Goal: Information Seeking & Learning: Learn about a topic

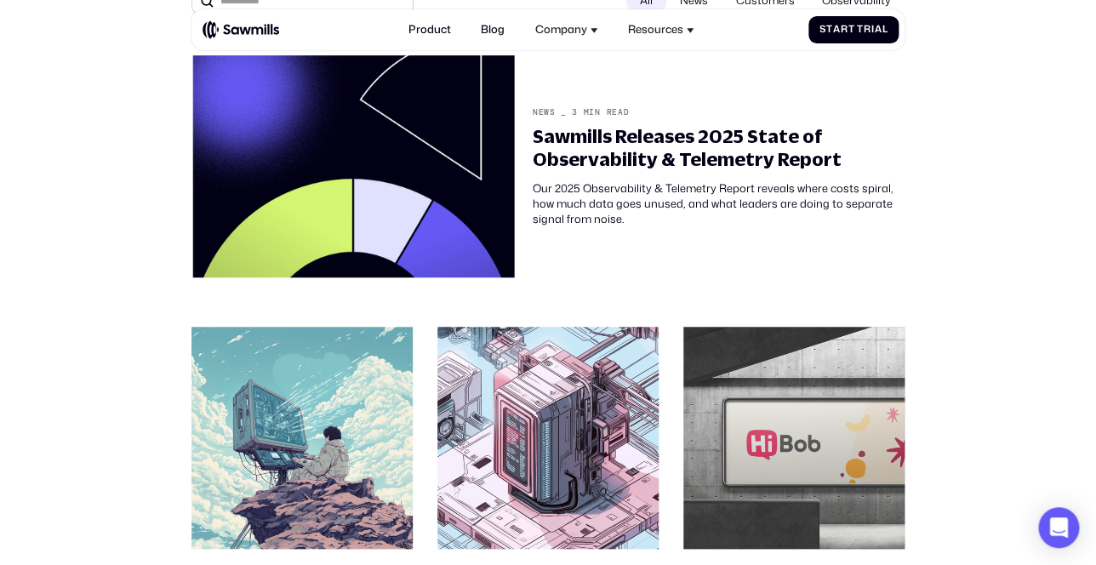
scroll to position [250, 0]
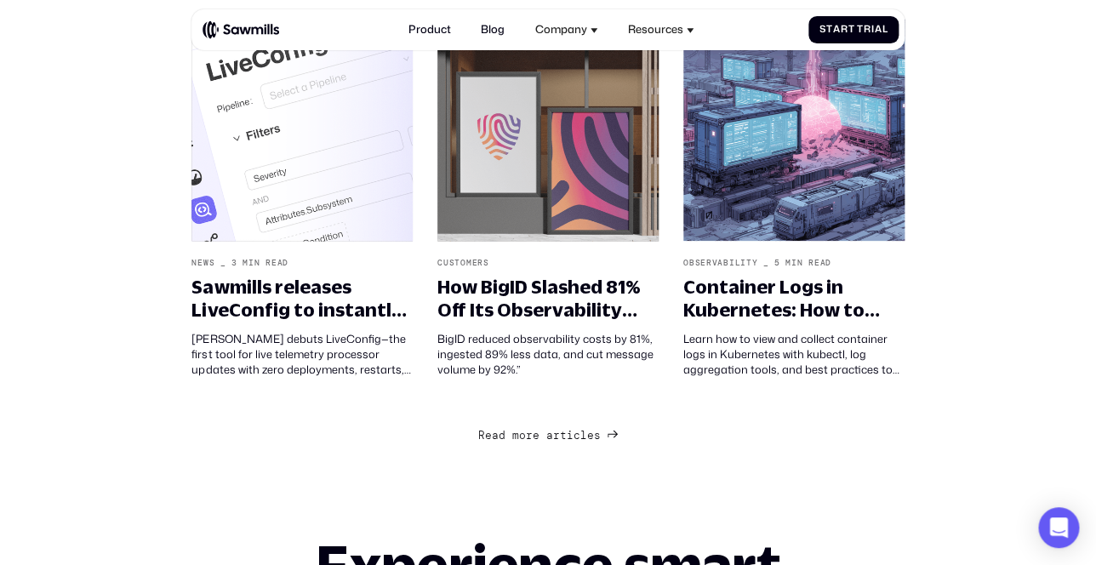
scroll to position [1434, 0]
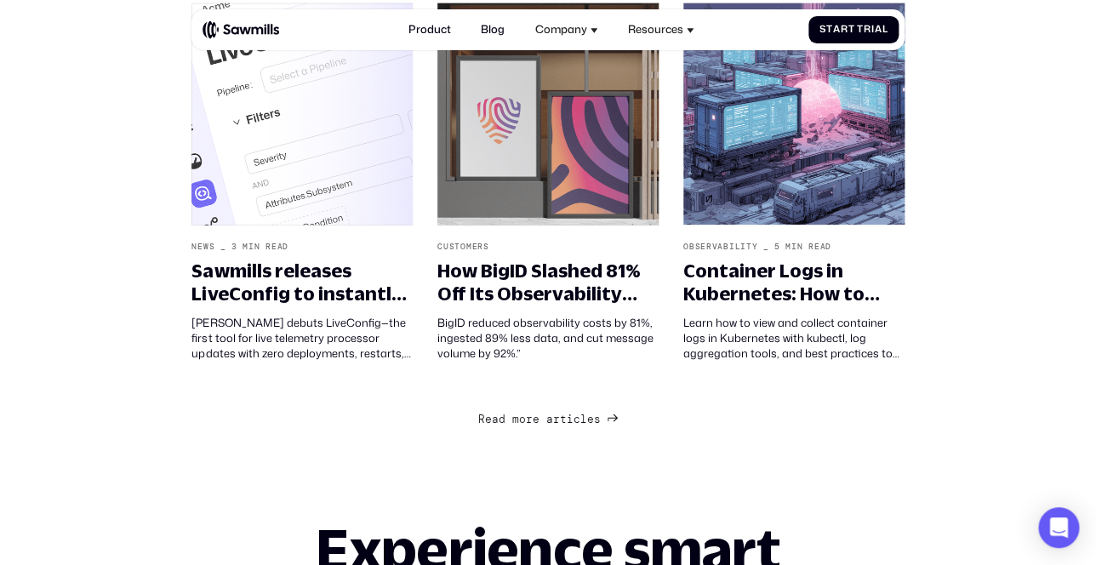
click at [605, 410] on link "R e a d m o r e a r t i c l e s R e a d m o r e a r t i c l e s" at bounding box center [548, 418] width 140 height 20
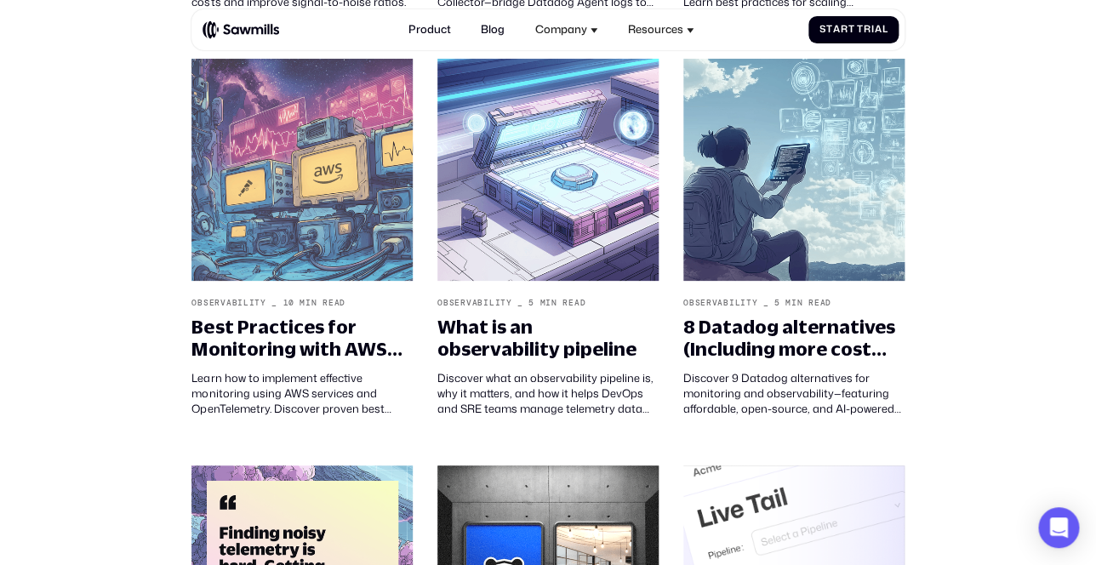
scroll to position [2120, 0]
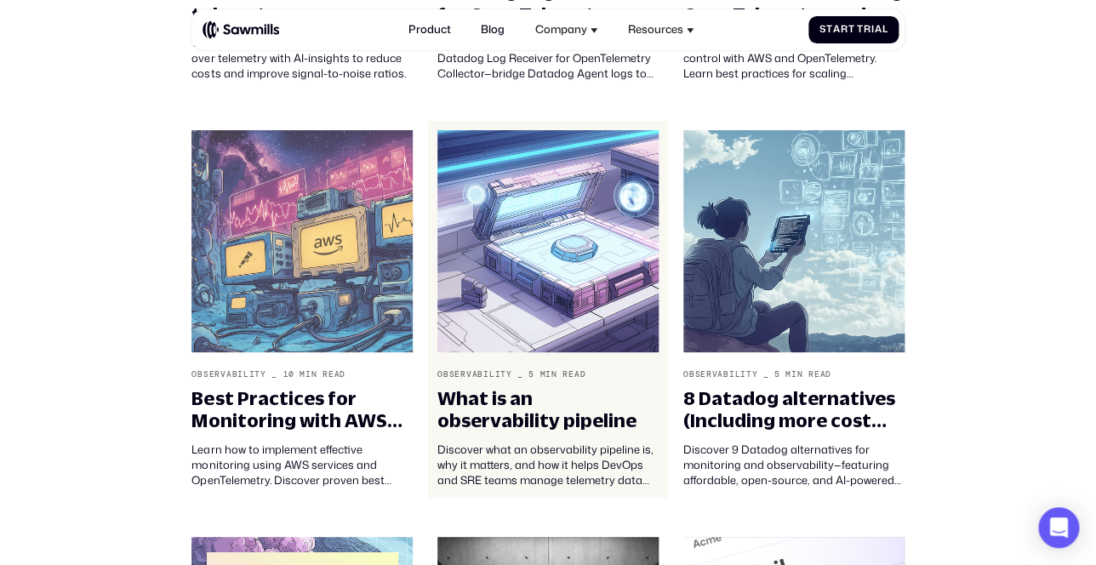
click at [522, 387] on div "What is an observability pipeline" at bounding box center [547, 409] width 221 height 45
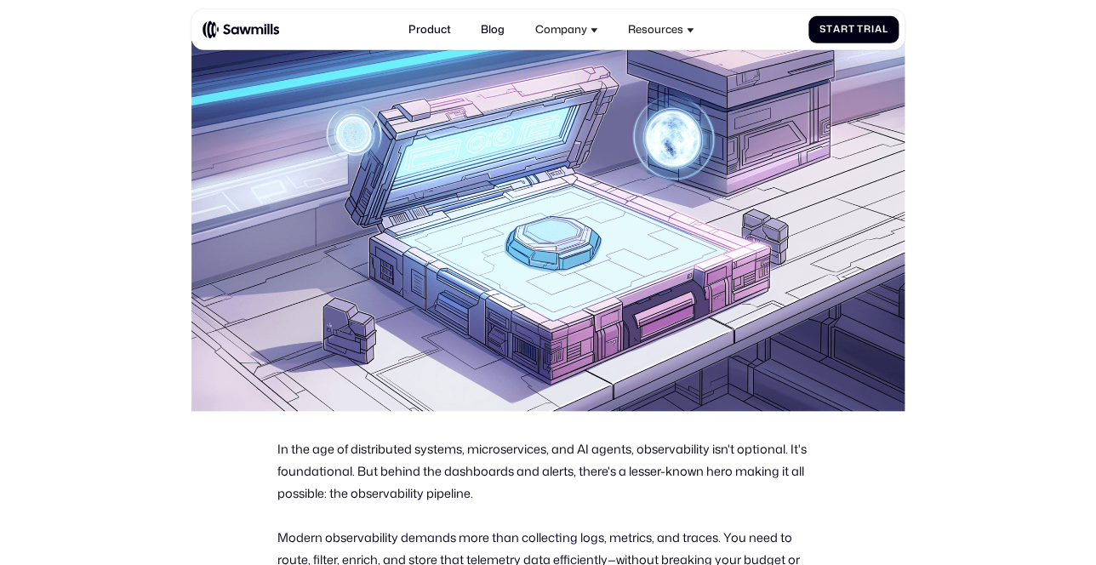
scroll to position [246, 0]
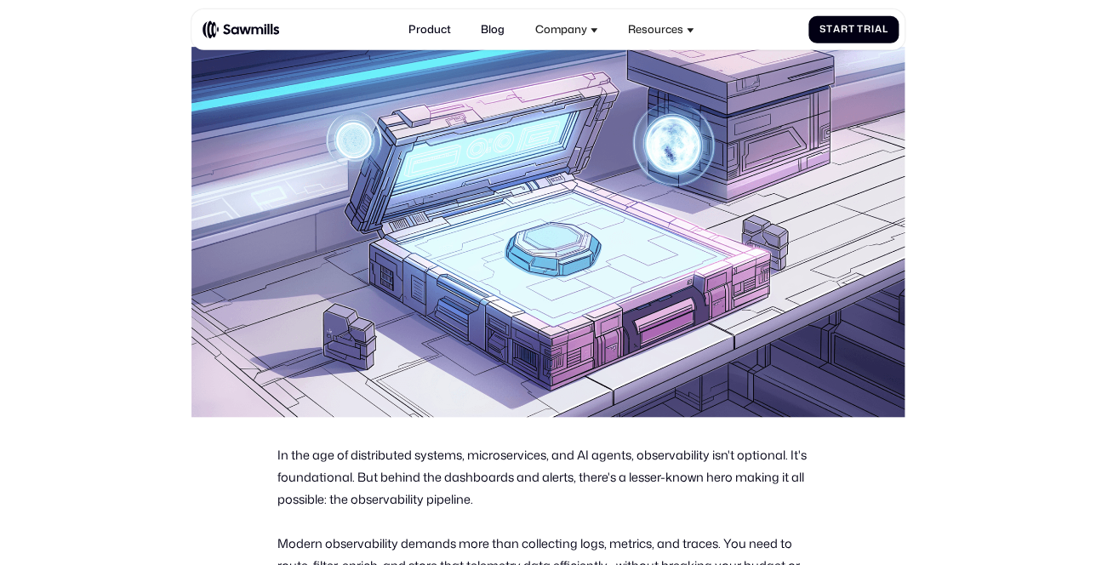
click at [384, 271] on img at bounding box center [547, 232] width 712 height 370
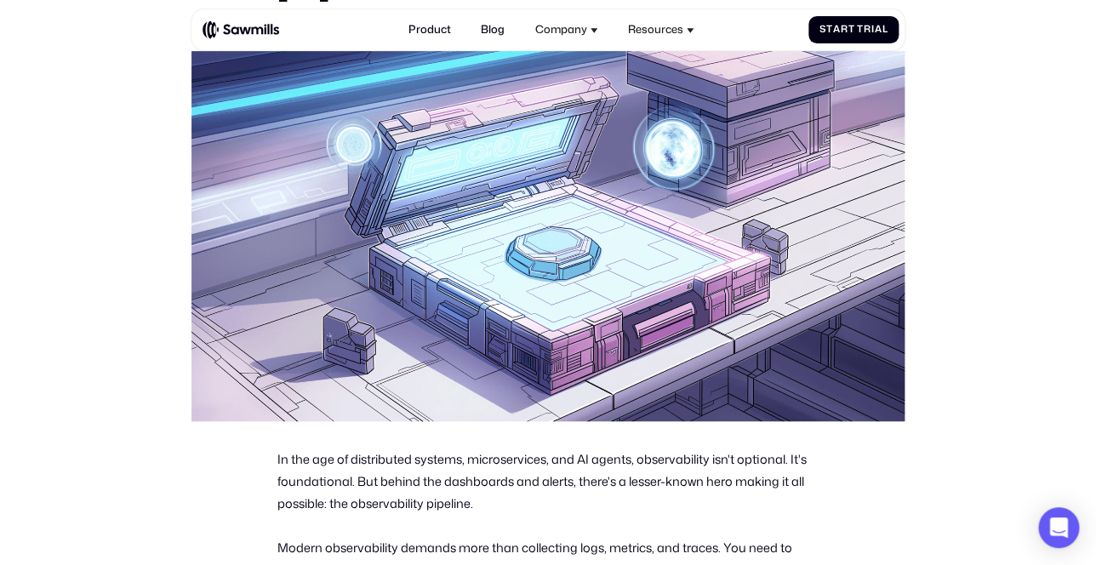
scroll to position [0, 0]
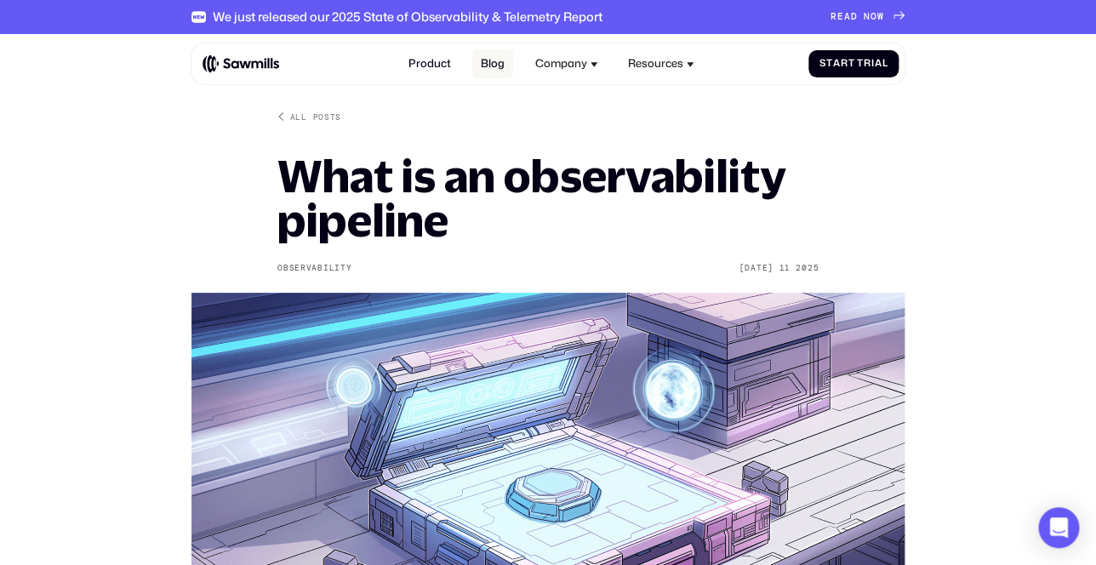
click at [505, 67] on link "Blog" at bounding box center [492, 64] width 40 height 30
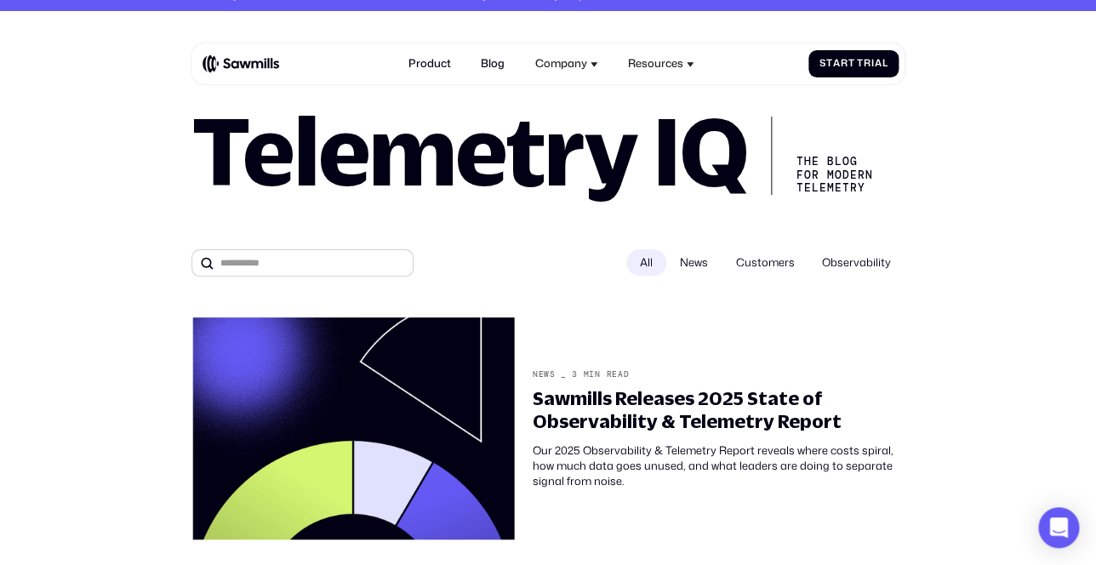
scroll to position [17, 0]
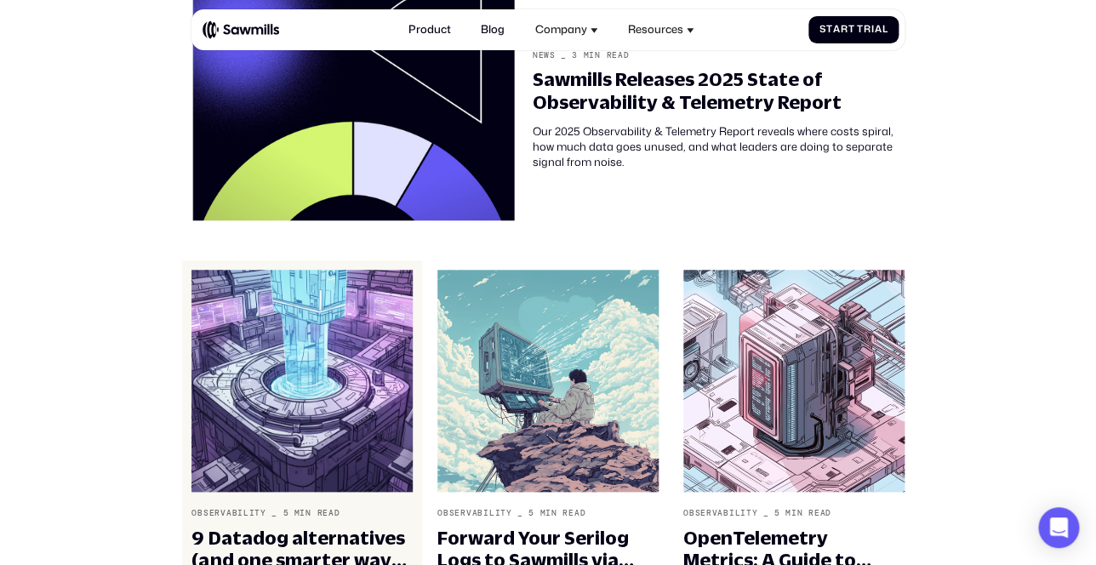
scroll to position [422, 0]
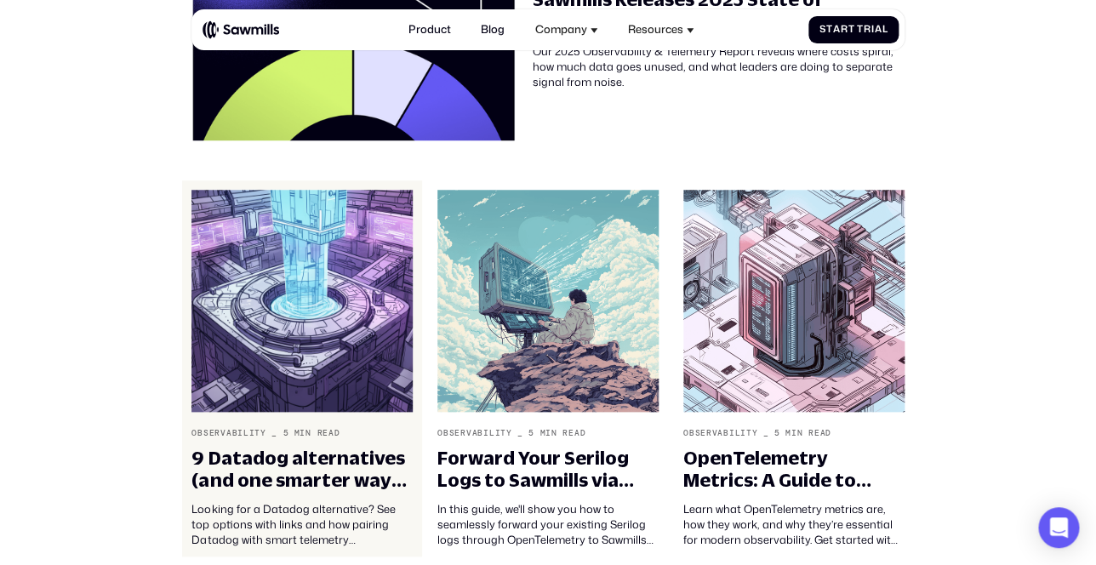
click at [336, 328] on img at bounding box center [301, 301] width 221 height 222
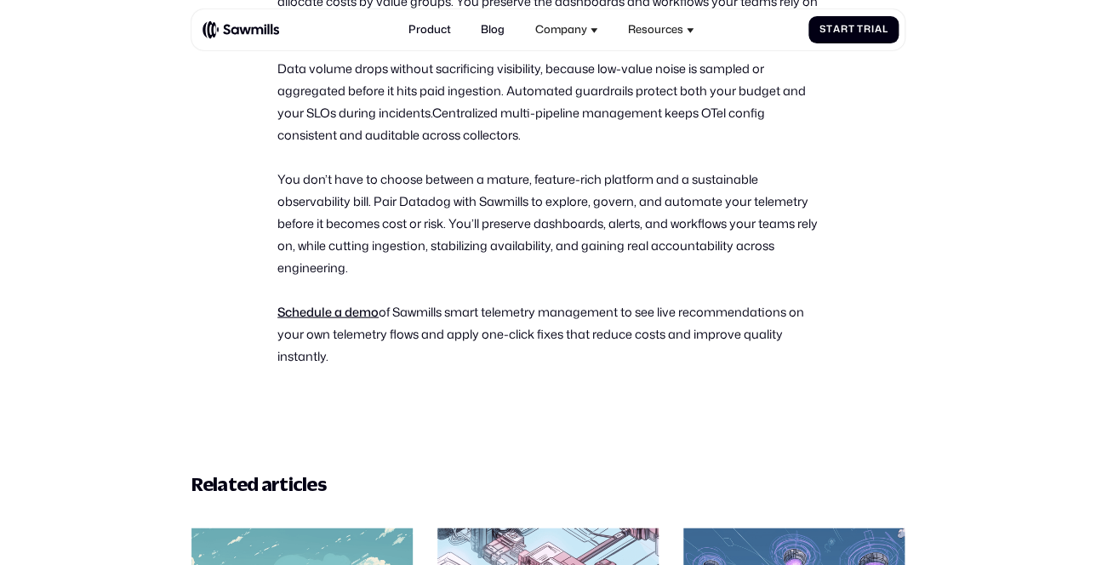
scroll to position [5453, 0]
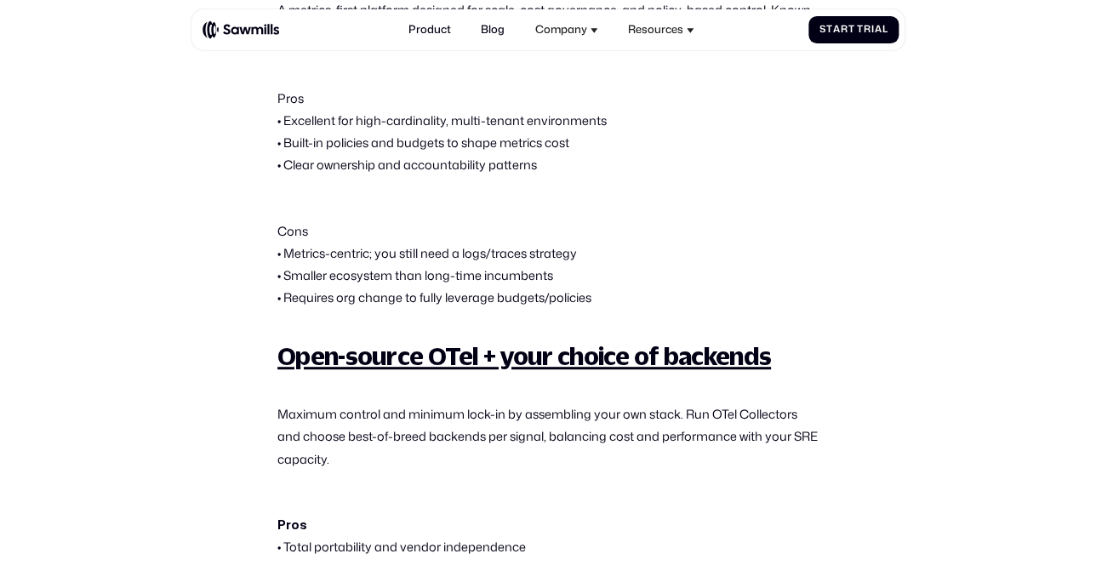
scroll to position [4275, 0]
